Goal: Check status: Check status

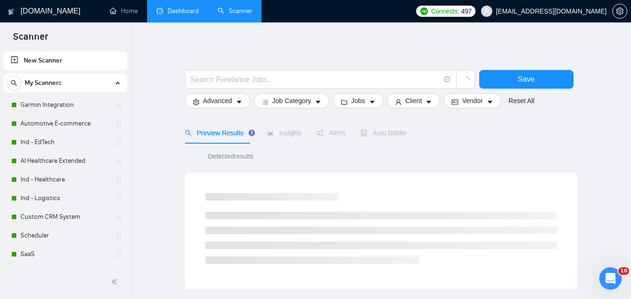
click at [179, 7] on link "Dashboard" at bounding box center [177, 11] width 42 height 8
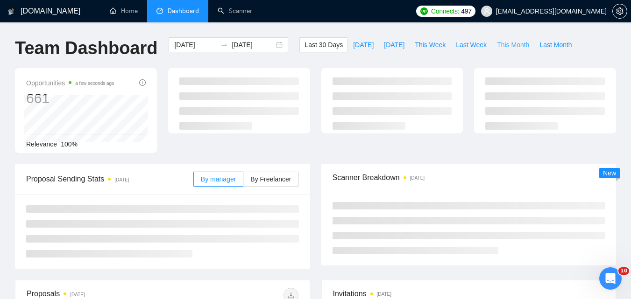
click at [500, 38] on button "This Month" at bounding box center [512, 44] width 42 height 15
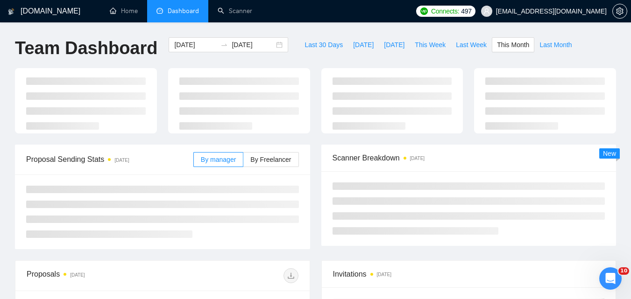
type input "[DATE]"
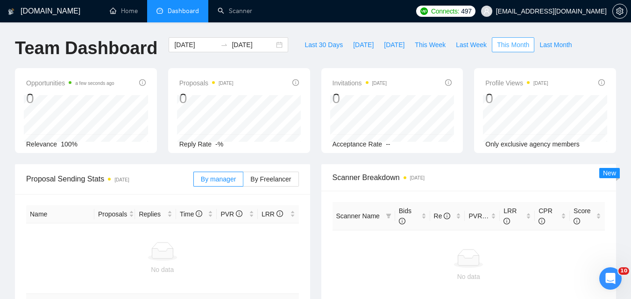
click at [499, 42] on span "This Month" at bounding box center [513, 45] width 32 height 10
click at [549, 40] on span "Last Month" at bounding box center [555, 45] width 32 height 10
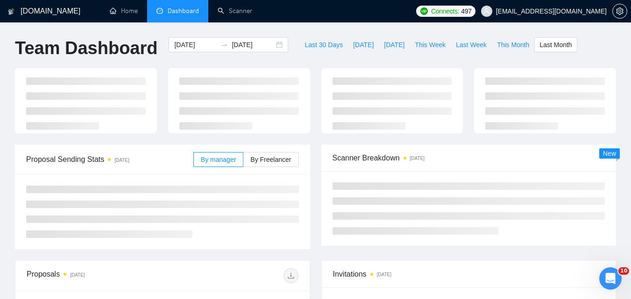
type input "[DATE]"
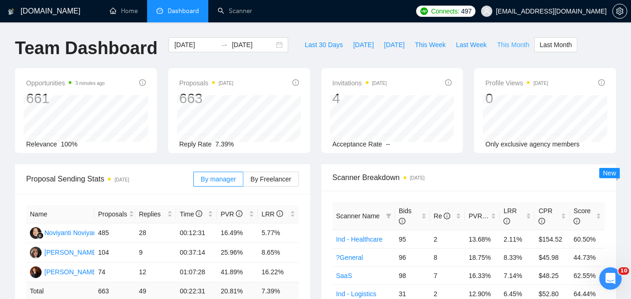
click at [519, 42] on button "This Month" at bounding box center [512, 44] width 42 height 15
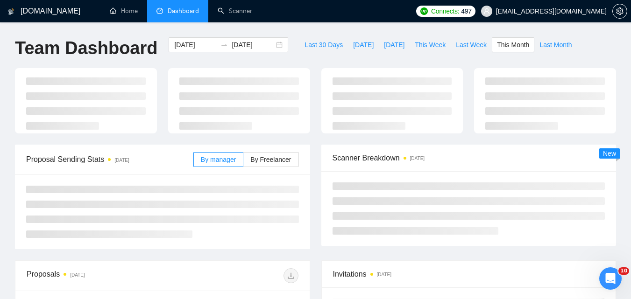
type input "[DATE]"
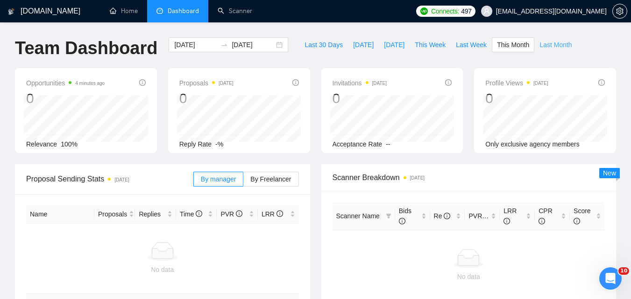
click at [542, 43] on span "Last Month" at bounding box center [555, 45] width 32 height 10
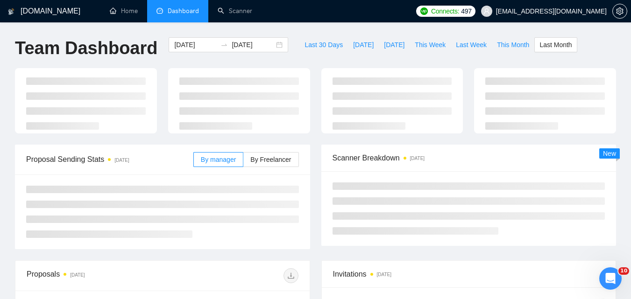
type input "[DATE]"
